Goal: Information Seeking & Learning: Understand process/instructions

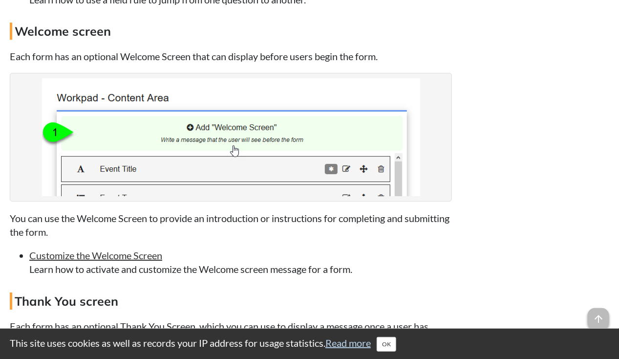
scroll to position [2576, 0]
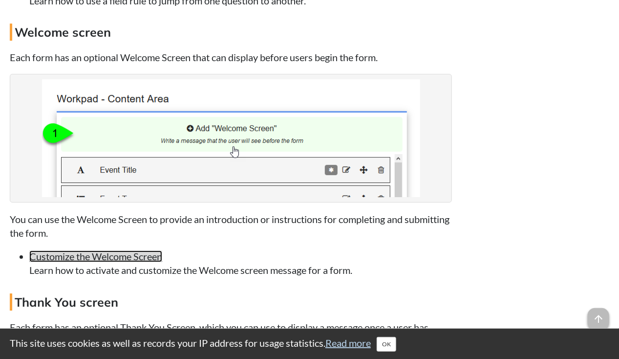
click at [111, 250] on link "Customize the Welcome Screen" at bounding box center [95, 256] width 133 height 12
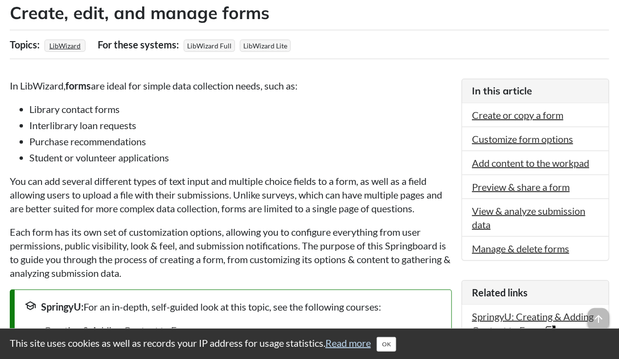
scroll to position [181, 0]
click at [555, 163] on link "Add content to the workpad" at bounding box center [530, 162] width 117 height 12
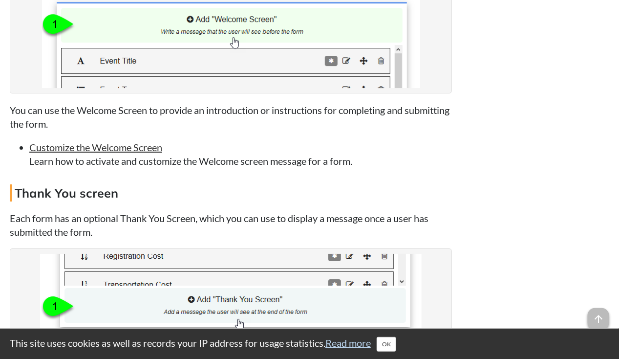
scroll to position [2685, 0]
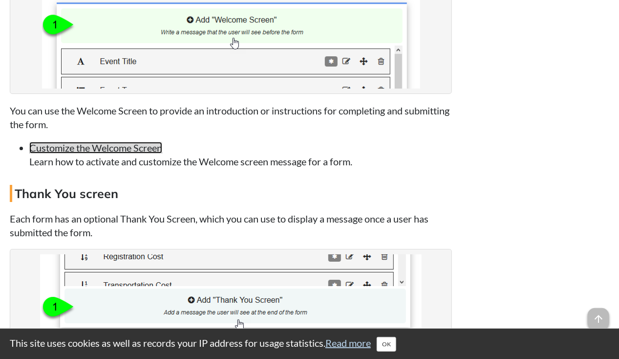
click at [136, 142] on link "Customize the Welcome Screen" at bounding box center [95, 148] width 133 height 12
